Goal: Transaction & Acquisition: Purchase product/service

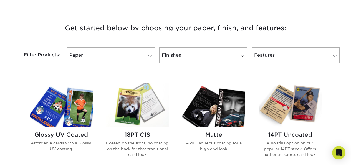
scroll to position [216, 0]
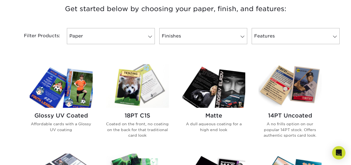
click at [138, 123] on p "Coated on the front, no coating on the back for that traditional card look" at bounding box center [137, 129] width 63 height 17
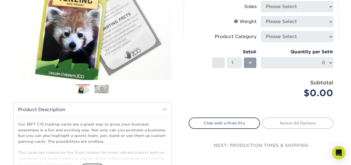
scroll to position [5, 0]
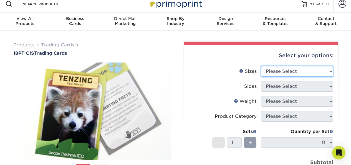
click at [270, 69] on select "Please Select 2.5" x 3.5"" at bounding box center [297, 71] width 72 height 11
select select "2.50x3.50"
click at [261, 66] on select "Please Select 2.5" x 3.5"" at bounding box center [297, 71] width 72 height 11
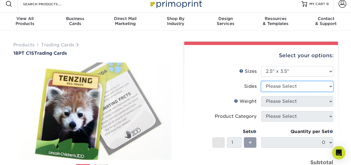
click at [278, 85] on select "Please Select Print Both Sides Print Front Only" at bounding box center [297, 86] width 72 height 11
select select "13abbda7-1d64-4f25-8bb2-c179b224825d"
click at [261, 81] on select "Please Select Print Both Sides Print Front Only" at bounding box center [297, 86] width 72 height 11
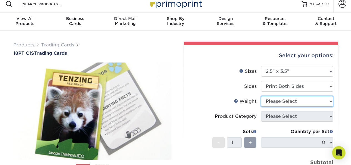
click at [286, 104] on select "Please Select 18PT C1S" at bounding box center [297, 101] width 72 height 11
select select "18PTC1S"
click at [261, 96] on select "Please Select 18PT C1S" at bounding box center [297, 101] width 72 height 11
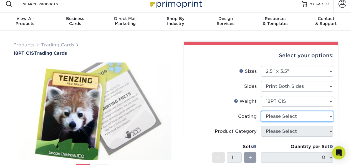
click at [289, 115] on select at bounding box center [297, 116] width 72 height 11
select select "1e8116af-acfc-44b1-83dc-8181aa338834"
click at [261, 111] on select at bounding box center [297, 116] width 72 height 11
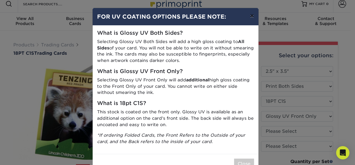
click at [247, 16] on button "×" at bounding box center [251, 16] width 13 height 16
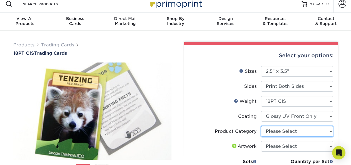
click at [279, 132] on select "Please Select Trading Cards" at bounding box center [297, 131] width 72 height 11
select select "c2f9bce9-36c2-409d-b101-c29d9d031e18"
click at [261, 126] on select "Please Select Trading Cards" at bounding box center [297, 131] width 72 height 11
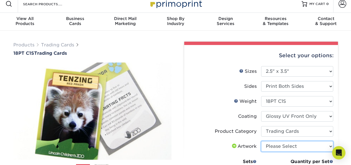
click at [281, 144] on select "Please Select I will upload files I need a design - $100" at bounding box center [297, 146] width 72 height 11
select select "upload"
click at [261, 141] on select "Please Select I will upload files I need a design - $100" at bounding box center [297, 146] width 72 height 11
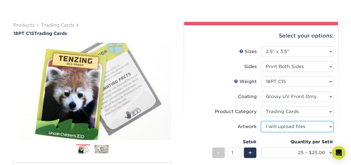
scroll to position [75, 0]
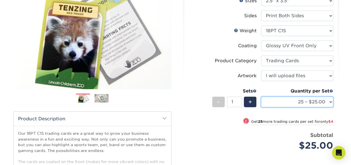
click at [289, 98] on select "25 – $25.00 50 – $29.00 75 – $37.00 100 – $41.00 250 – $48.00 500 – $58.00 1000…" at bounding box center [297, 101] width 72 height 11
select select "1000 – $78.00"
click at [261, 96] on select "25 – $25.00 50 – $29.00 75 – $37.00 100 – $41.00 250 – $48.00 500 – $58.00 1000…" at bounding box center [297, 101] width 72 height 11
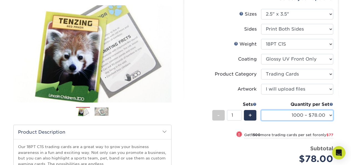
scroll to position [60, 0]
